Goal: Task Accomplishment & Management: Manage account settings

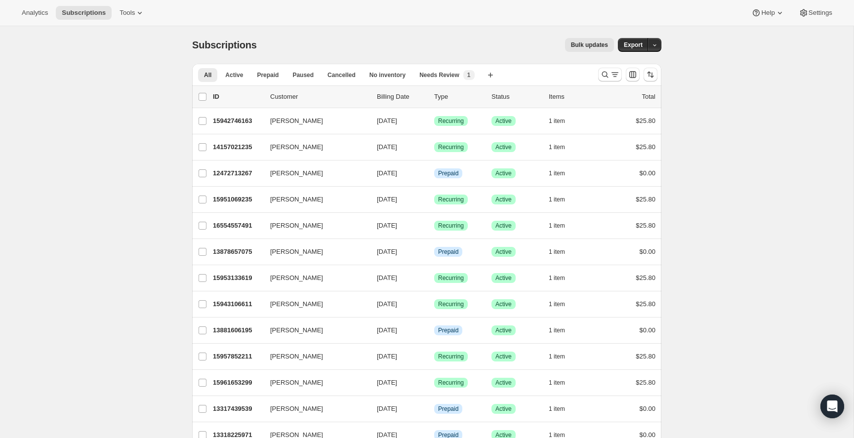
click at [116, 2] on div "Analytics Subscriptions Tools Help Settings" at bounding box center [427, 13] width 854 height 26
click at [127, 6] on button "Tools" at bounding box center [132, 13] width 37 height 14
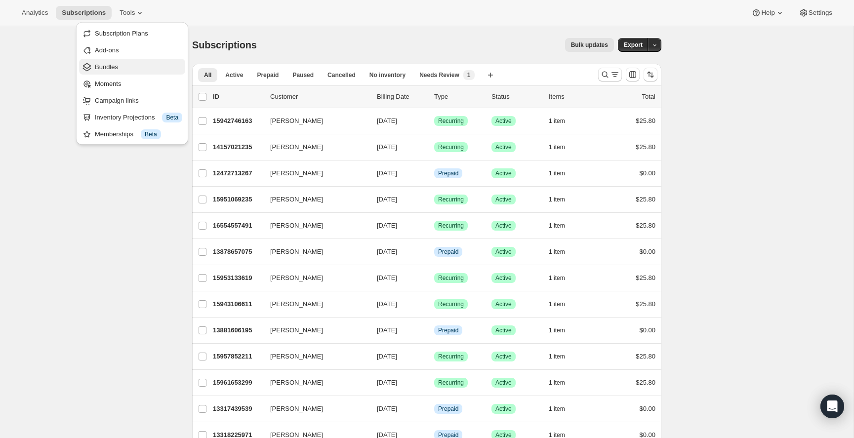
click at [103, 69] on span "Bundles" at bounding box center [106, 66] width 23 height 7
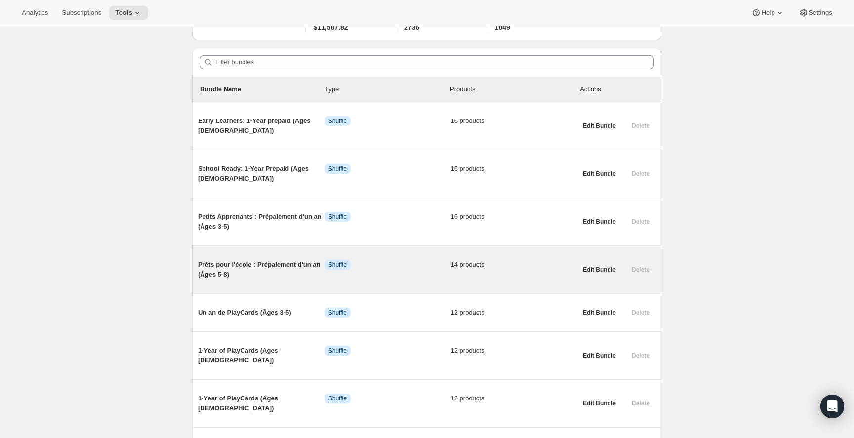
scroll to position [172, 0]
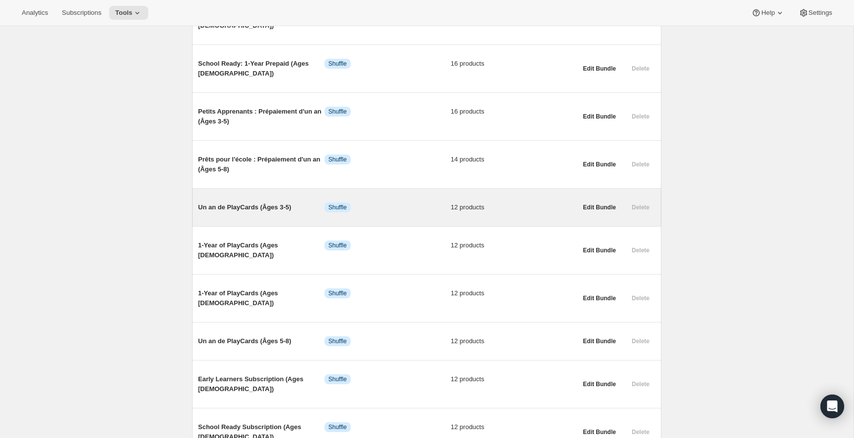
click at [281, 210] on span "Un an de PlayCards (Âges 3-5)" at bounding box center [261, 208] width 127 height 10
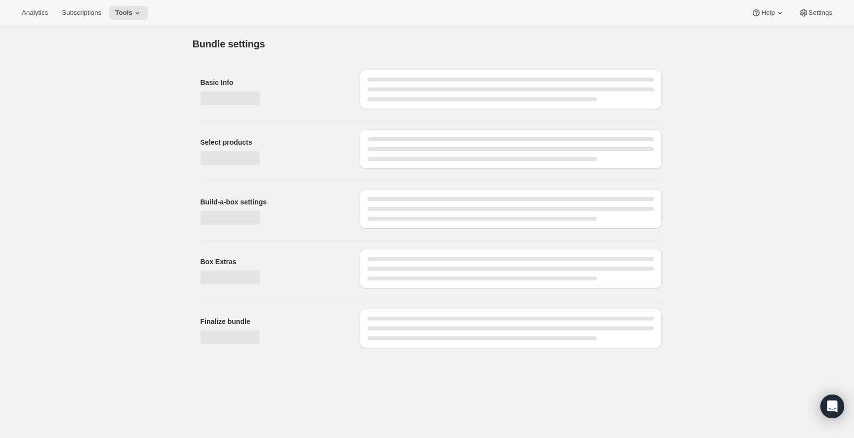
type input "Un an de PlayCards (Âges 3-5)"
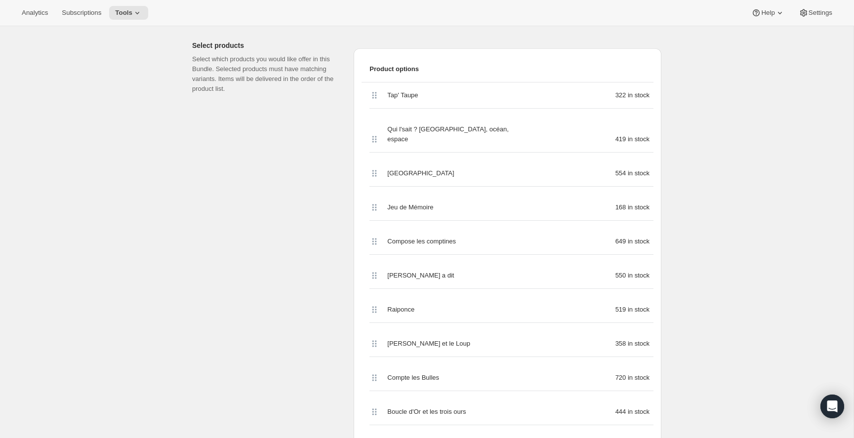
scroll to position [282, 0]
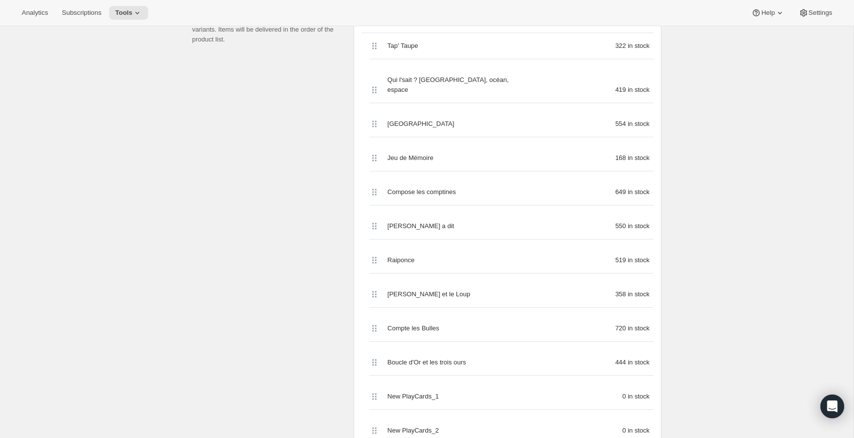
click at [429, 392] on span "New PlayCards_1" at bounding box center [412, 397] width 51 height 10
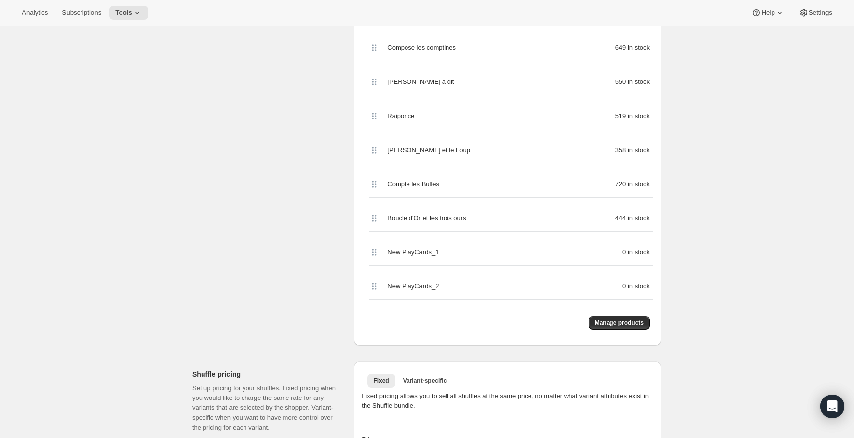
scroll to position [429, 0]
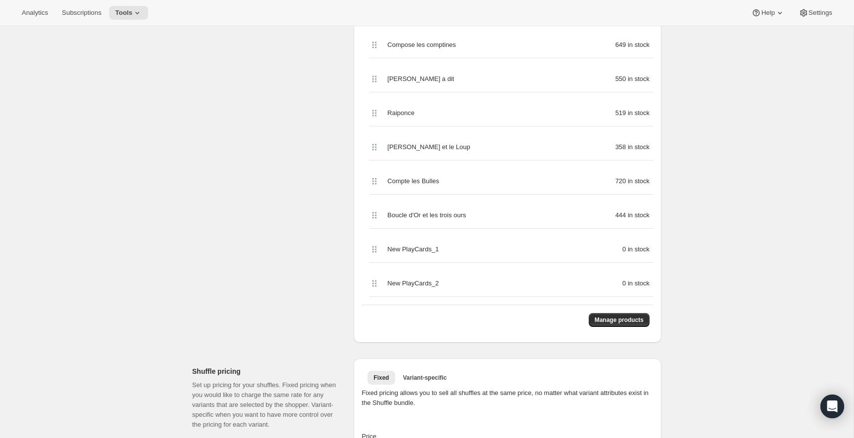
drag, startPoint x: 453, startPoint y: 243, endPoint x: 440, endPoint y: 243, distance: 12.8
click at [440, 243] on div "New PlayCards_1 0 in stock" at bounding box center [512, 250] width 284 height 26
click at [439, 237] on div "New PlayCards_1 0 in stock" at bounding box center [512, 250] width 284 height 26
click at [440, 237] on div "New PlayCards_1 0 in stock" at bounding box center [512, 250] width 284 height 26
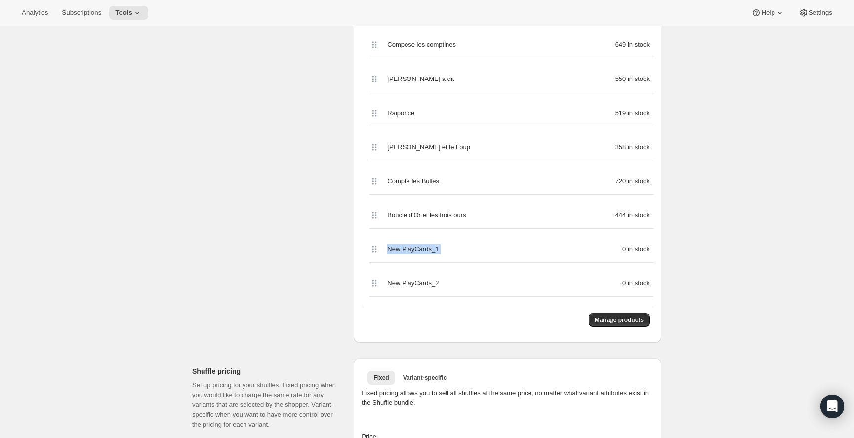
copy span "New PlayCards_1"
click at [433, 245] on span "New PlayCards_1" at bounding box center [412, 250] width 51 height 10
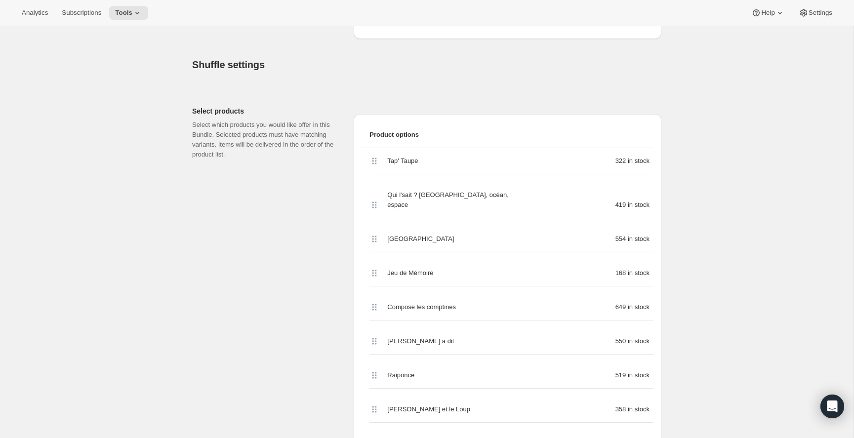
scroll to position [0, 0]
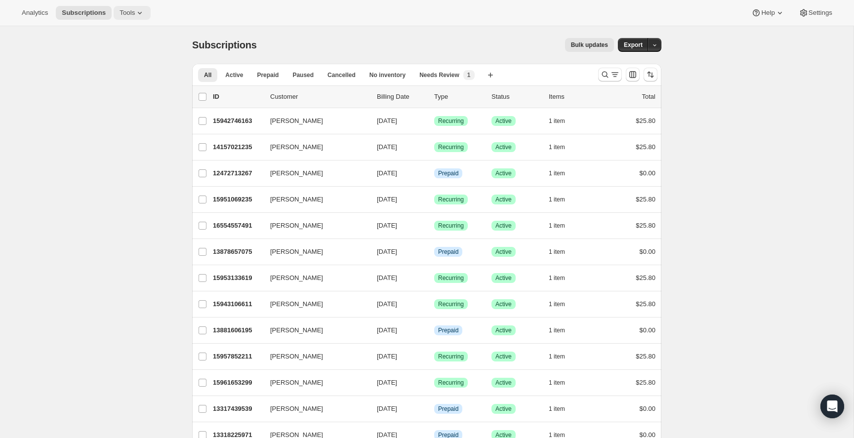
click at [138, 13] on icon at bounding box center [140, 13] width 10 height 10
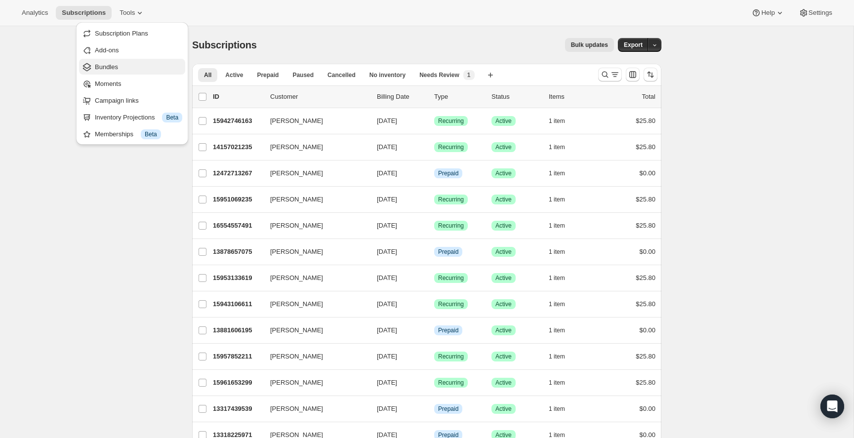
click at [133, 70] on span "Bundles" at bounding box center [138, 67] width 87 height 10
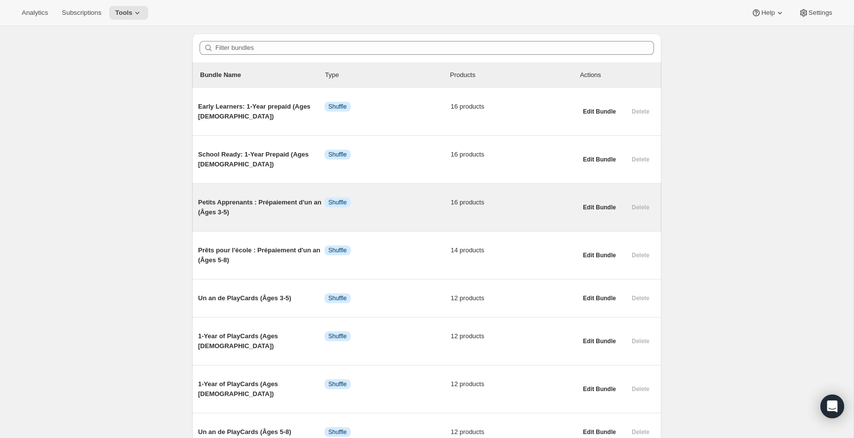
scroll to position [93, 0]
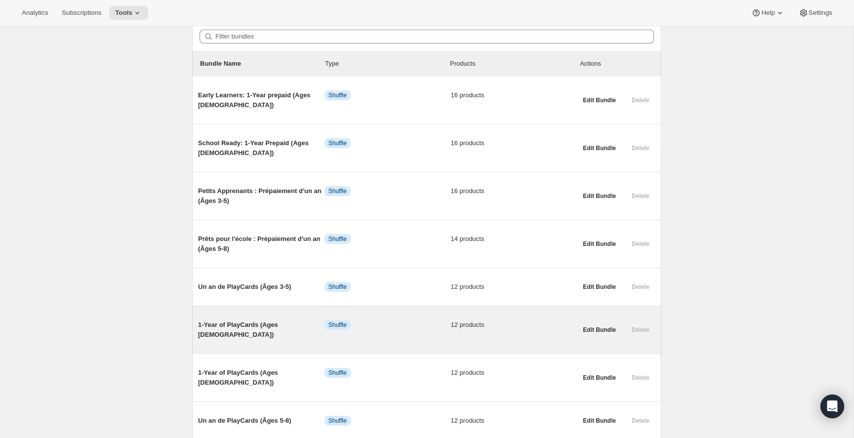
click at [267, 324] on span "1-Year of PlayCards (Ages [DEMOGRAPHIC_DATA])" at bounding box center [261, 330] width 127 height 20
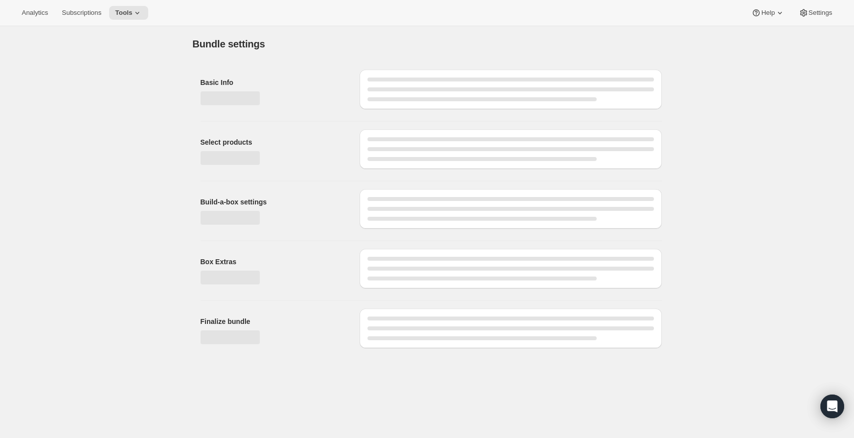
type input "1-Year of PlayCards (Ages [DEMOGRAPHIC_DATA])"
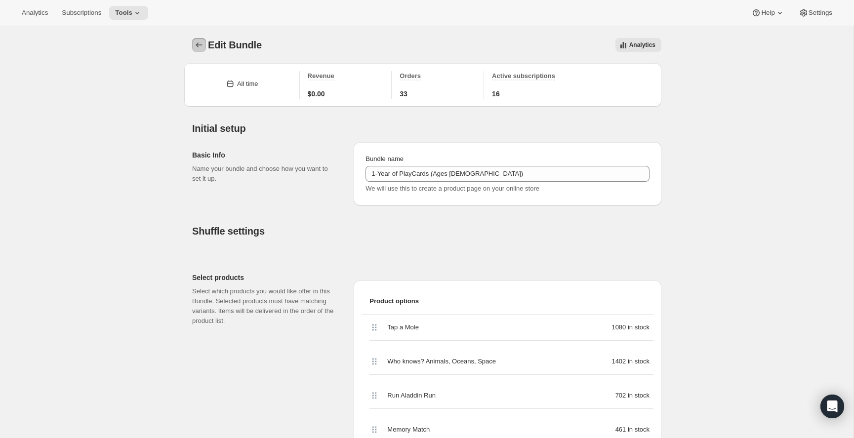
click at [202, 44] on icon "Bundles" at bounding box center [199, 45] width 10 height 10
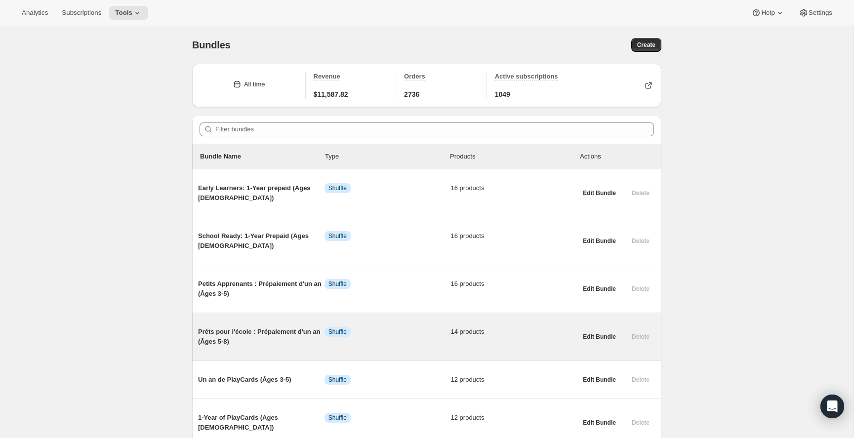
scroll to position [198, 0]
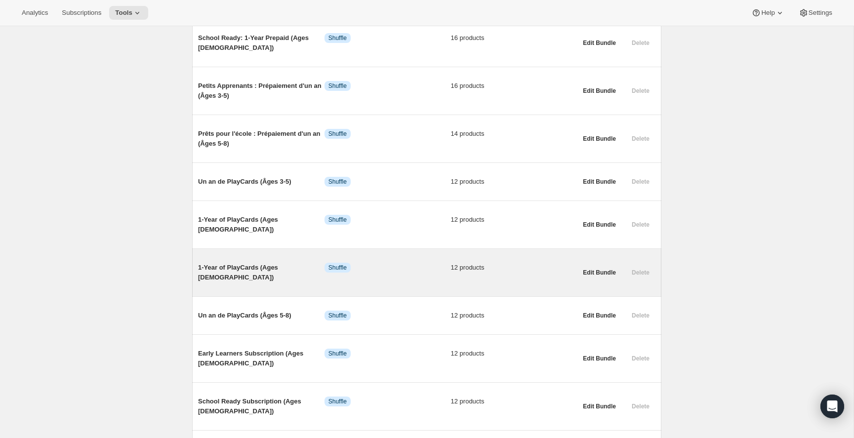
click at [255, 263] on span "1-Year of PlayCards (Ages [DEMOGRAPHIC_DATA])" at bounding box center [261, 273] width 127 height 20
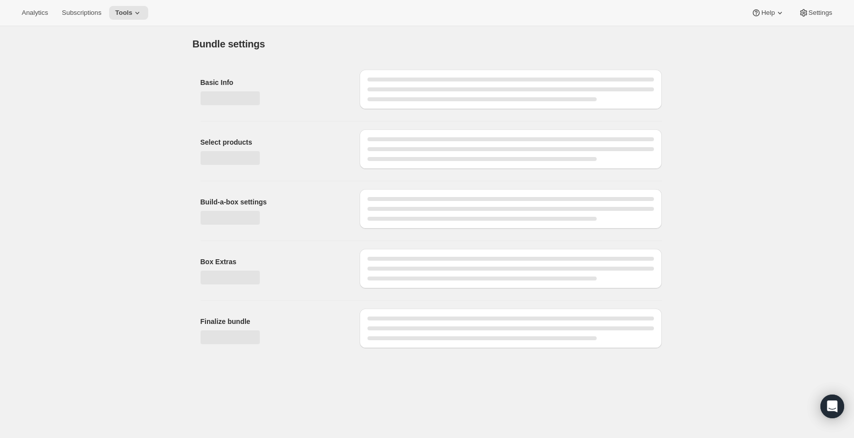
type input "1-Year of PlayCards (Ages [DEMOGRAPHIC_DATA])"
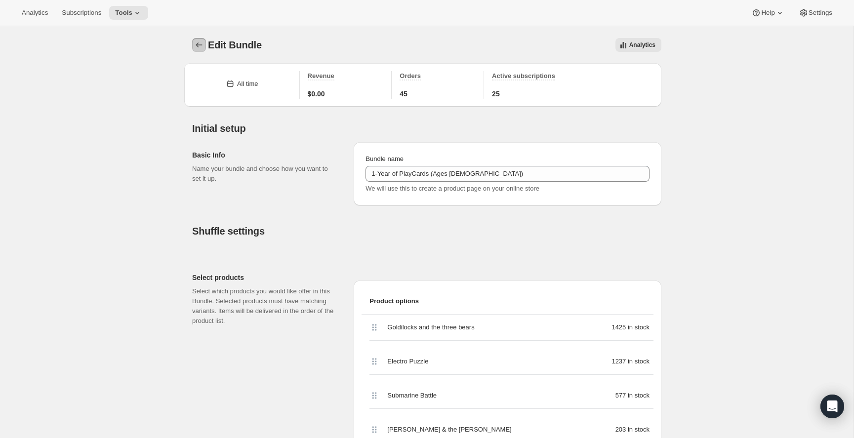
click at [201, 45] on icon "Bundles" at bounding box center [199, 45] width 10 height 10
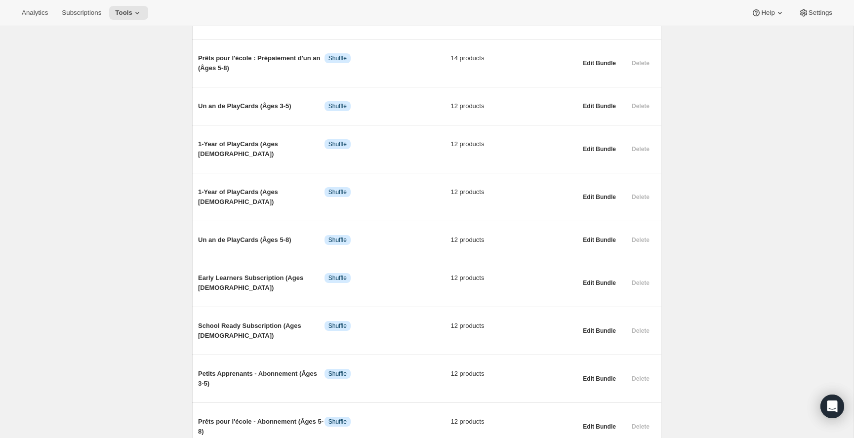
scroll to position [277, 0]
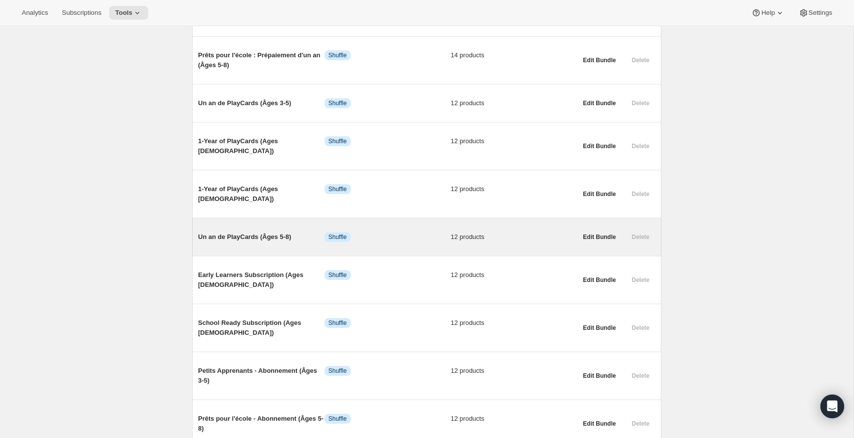
click at [247, 224] on div "Un an de PlayCards (Âges 5-8) Info Shuffle 12 products" at bounding box center [387, 237] width 379 height 26
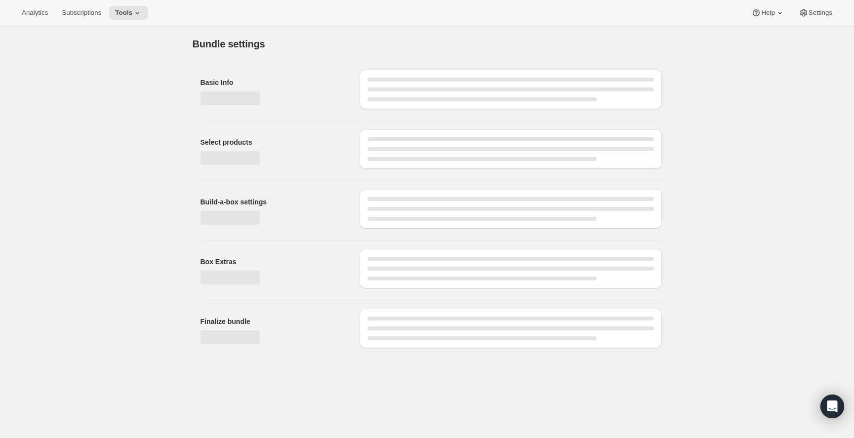
type input "Un an de PlayCards (Âges 5-8)"
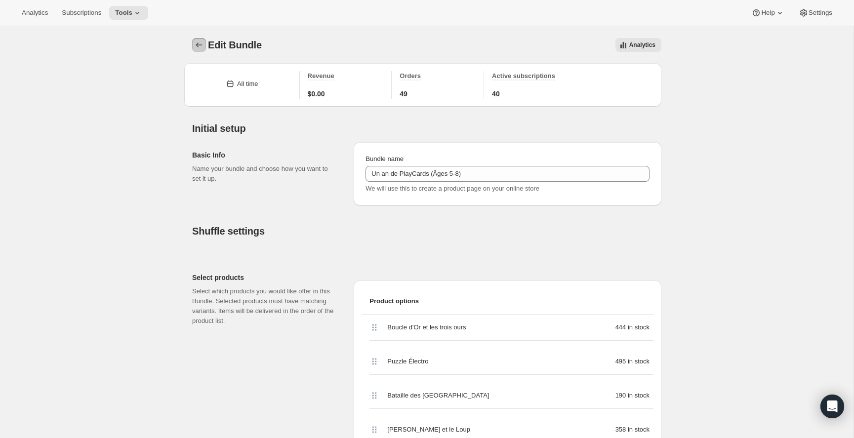
click at [202, 43] on icon "Bundles" at bounding box center [199, 45] width 10 height 10
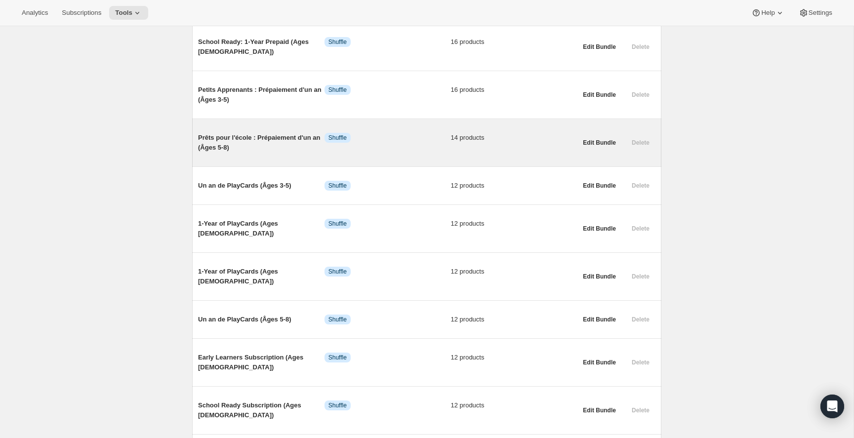
scroll to position [232, 0]
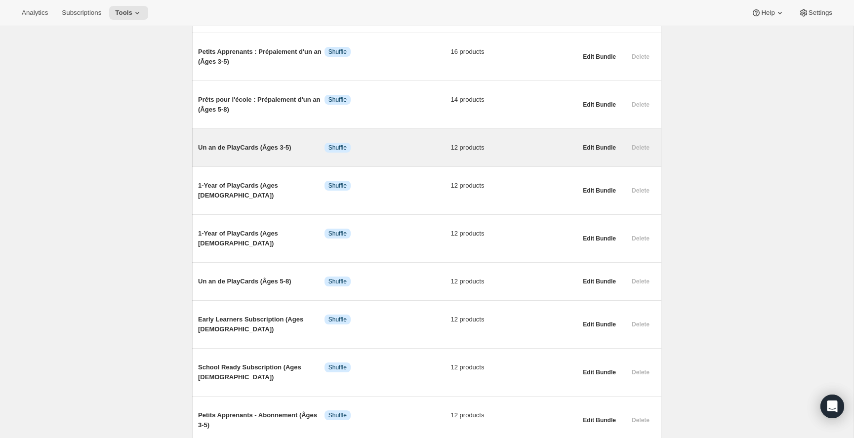
click at [279, 149] on span "Un an de PlayCards (Âges 3-5)" at bounding box center [261, 148] width 127 height 10
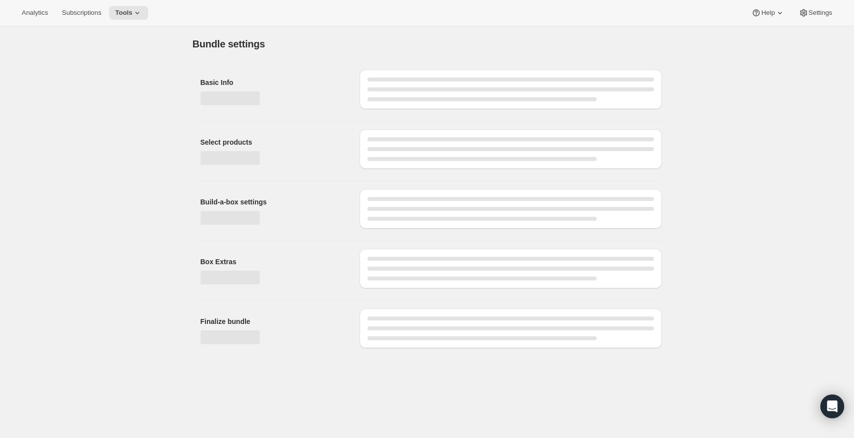
type input "Un an de PlayCards (Âges 3-5)"
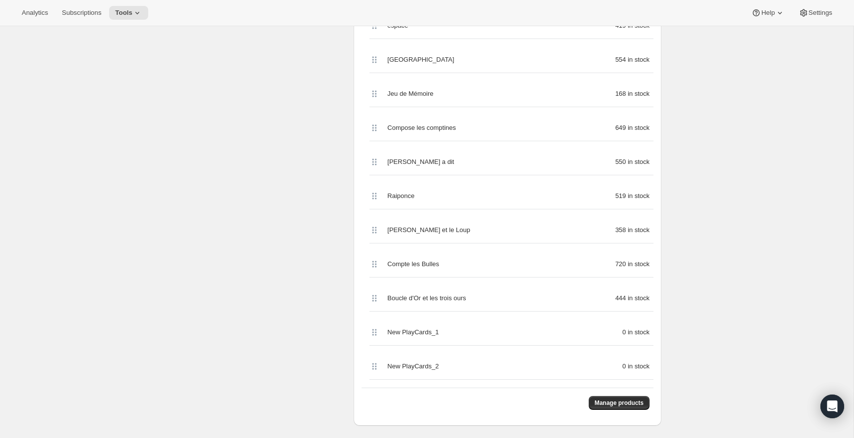
scroll to position [362, 0]
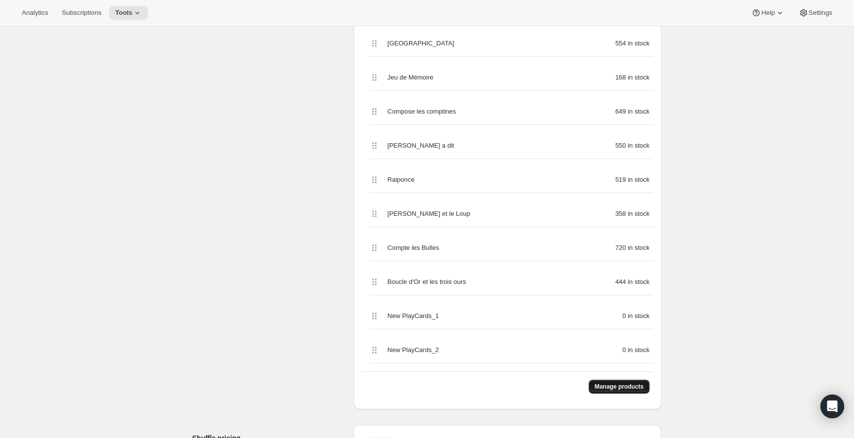
click at [627, 380] on button "Manage products" at bounding box center [619, 387] width 61 height 14
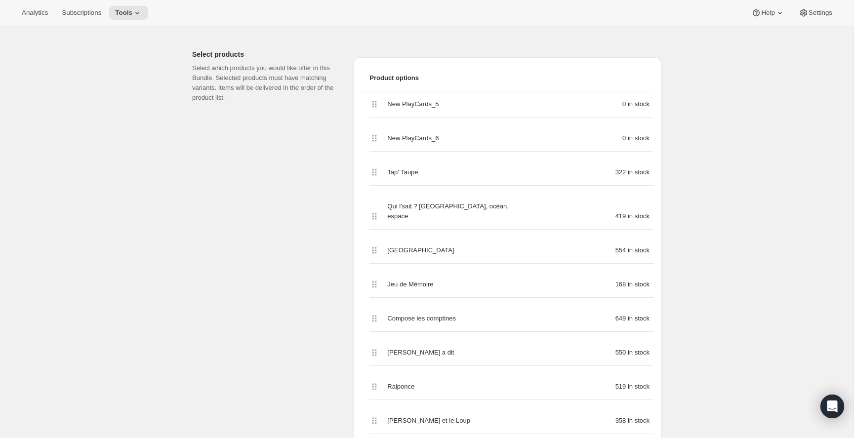
scroll to position [222, 0]
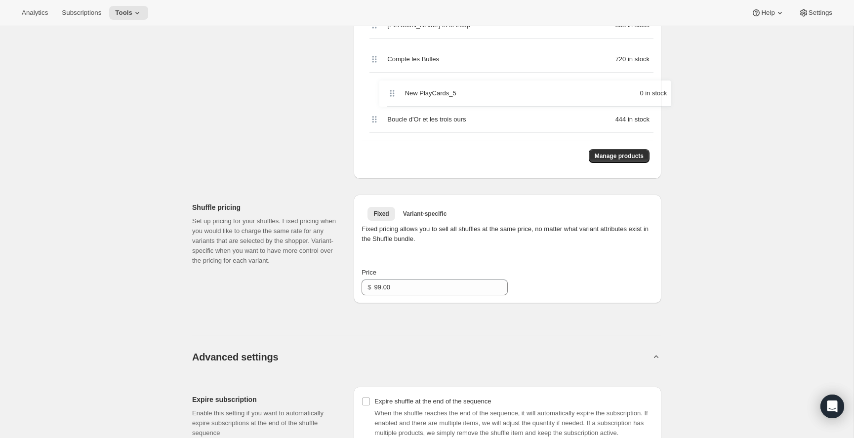
drag, startPoint x: 374, startPoint y: 108, endPoint x: 390, endPoint y: 101, distance: 17.5
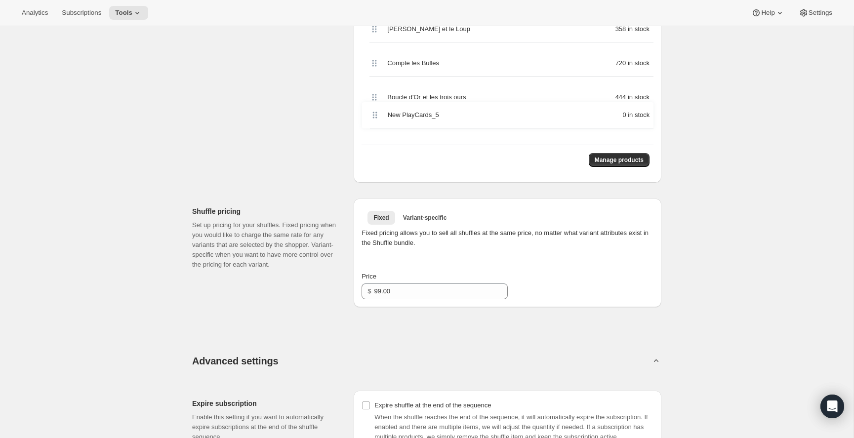
drag, startPoint x: 375, startPoint y: 85, endPoint x: 375, endPoint y: 122, distance: 36.1
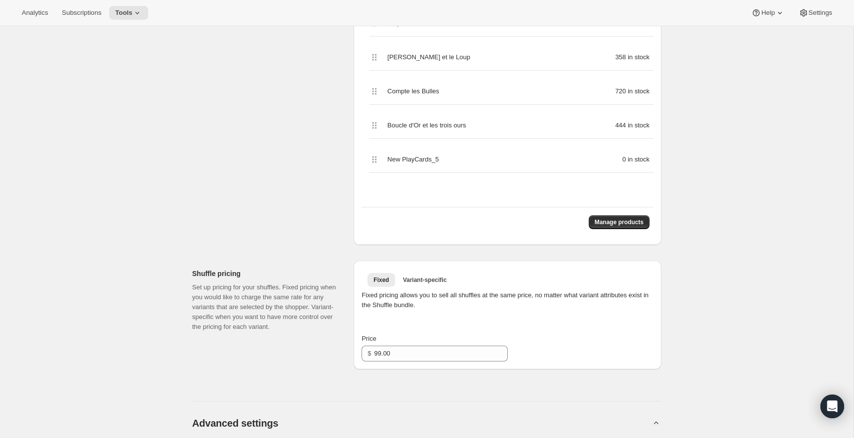
scroll to position [536, 0]
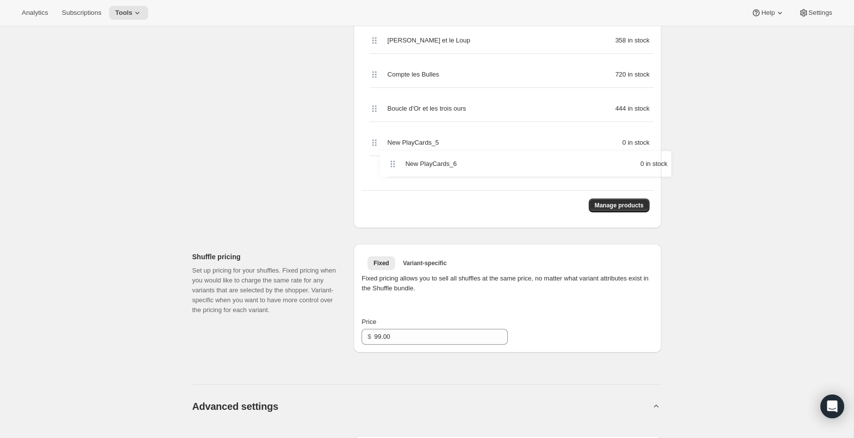
drag, startPoint x: 376, startPoint y: 112, endPoint x: 393, endPoint y: 165, distance: 56.3
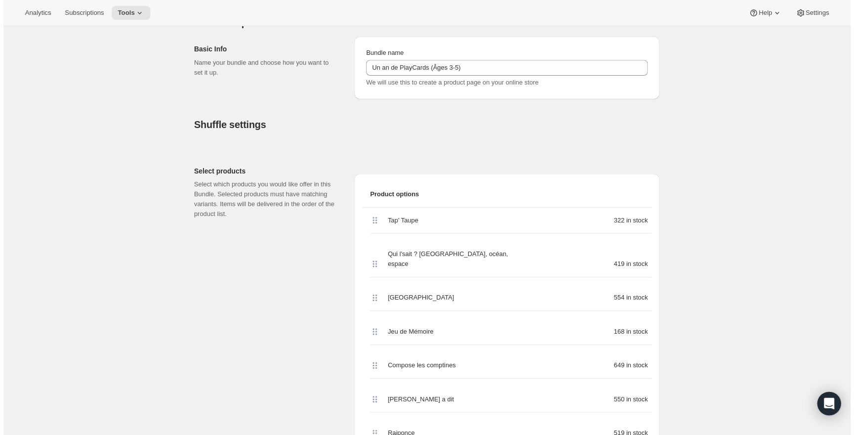
scroll to position [0, 0]
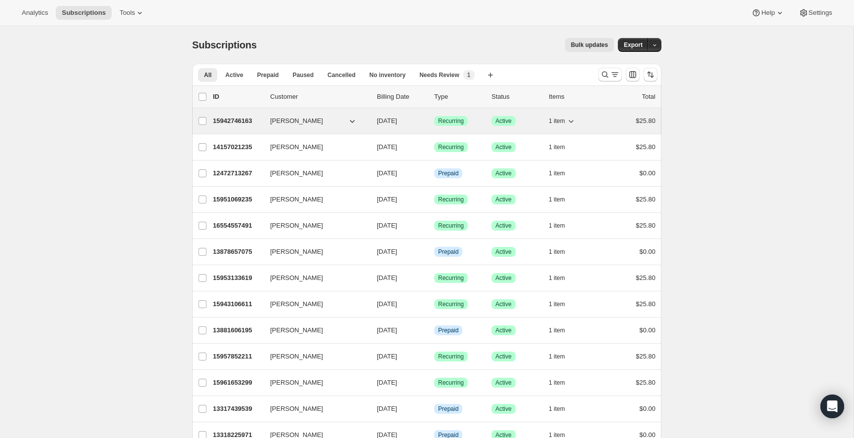
click at [235, 122] on p "15942746163" at bounding box center [237, 121] width 49 height 10
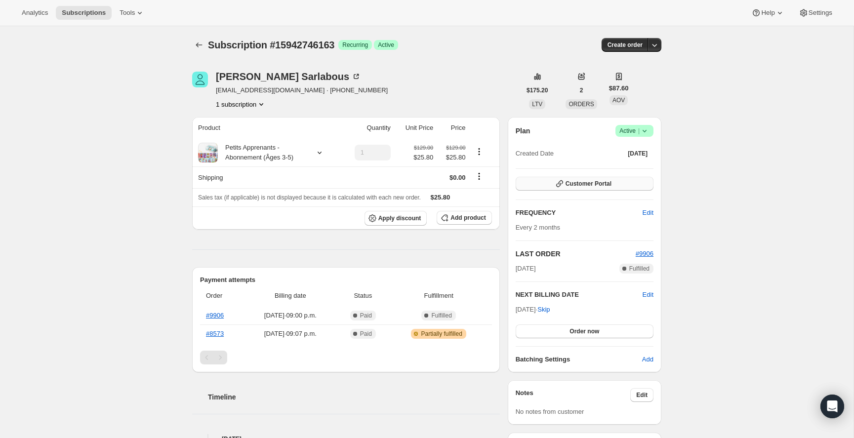
click at [573, 185] on span "Customer Portal" at bounding box center [589, 184] width 46 height 8
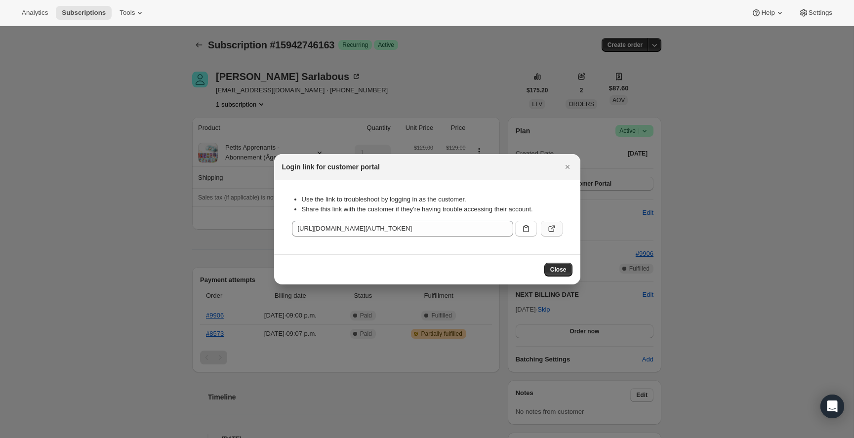
click at [560, 235] on button ":rc2:" at bounding box center [552, 229] width 22 height 16
click at [571, 164] on icon "Close" at bounding box center [568, 165] width 10 height 10
